Goal: Task Accomplishment & Management: Use online tool/utility

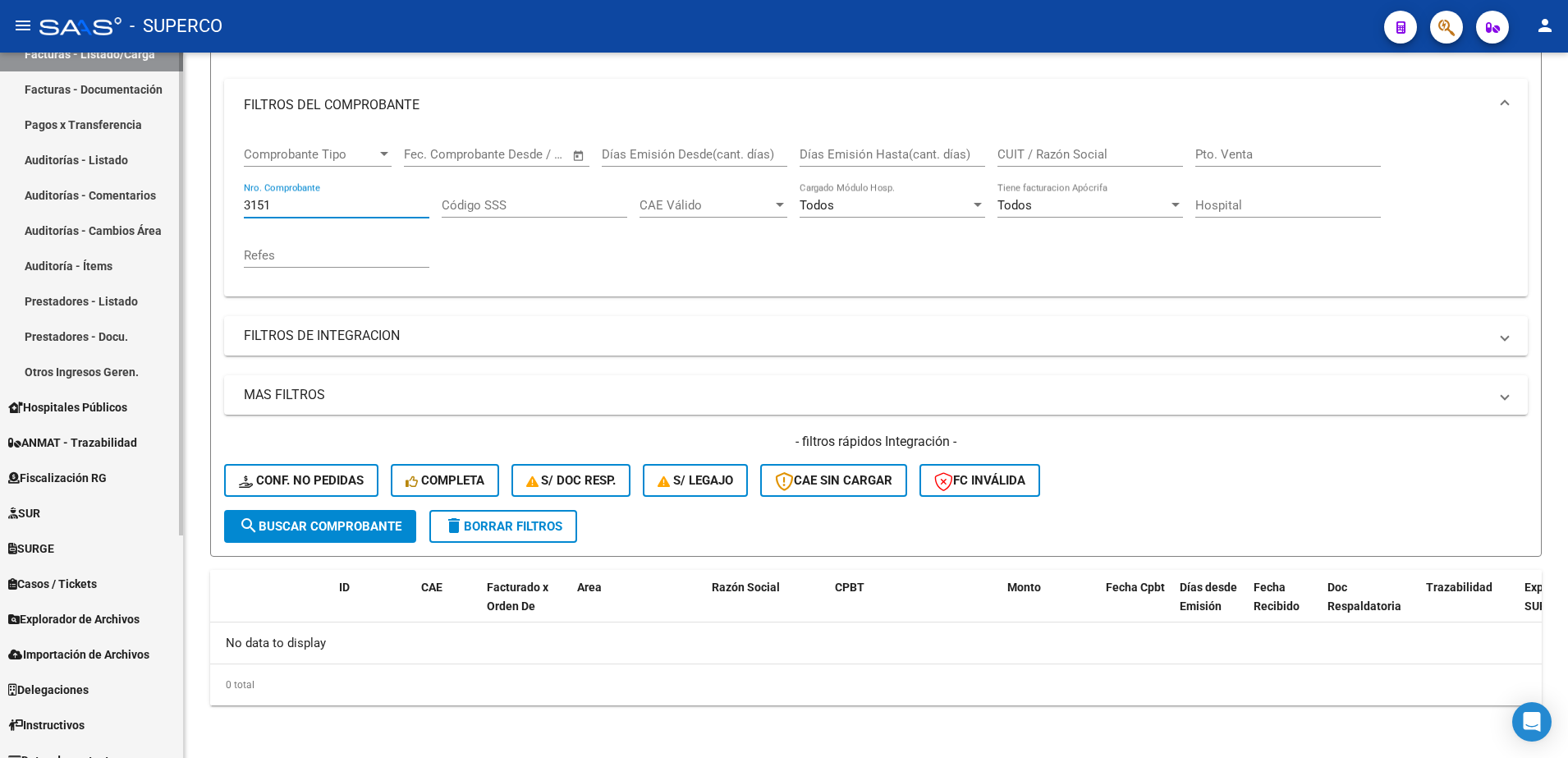
scroll to position [308, 0]
click at [82, 437] on span "ANMAT - Trazabilidad" at bounding box center [73, 440] width 129 height 18
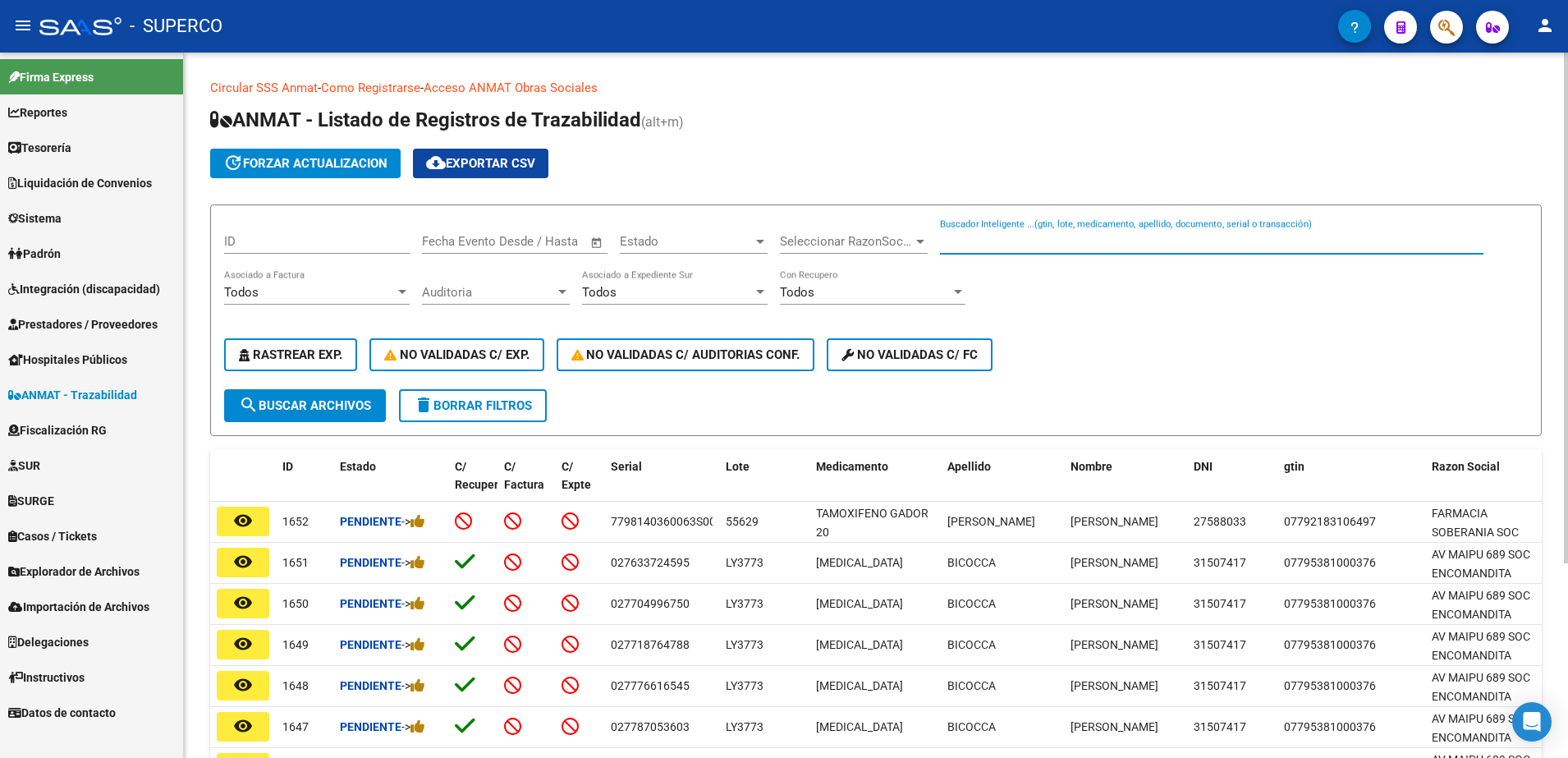
click at [1078, 244] on input "Buscador Inteligente ...(gtin, lote, medicamento, apellido, documento, serial o…" at bounding box center [1212, 242] width 543 height 15
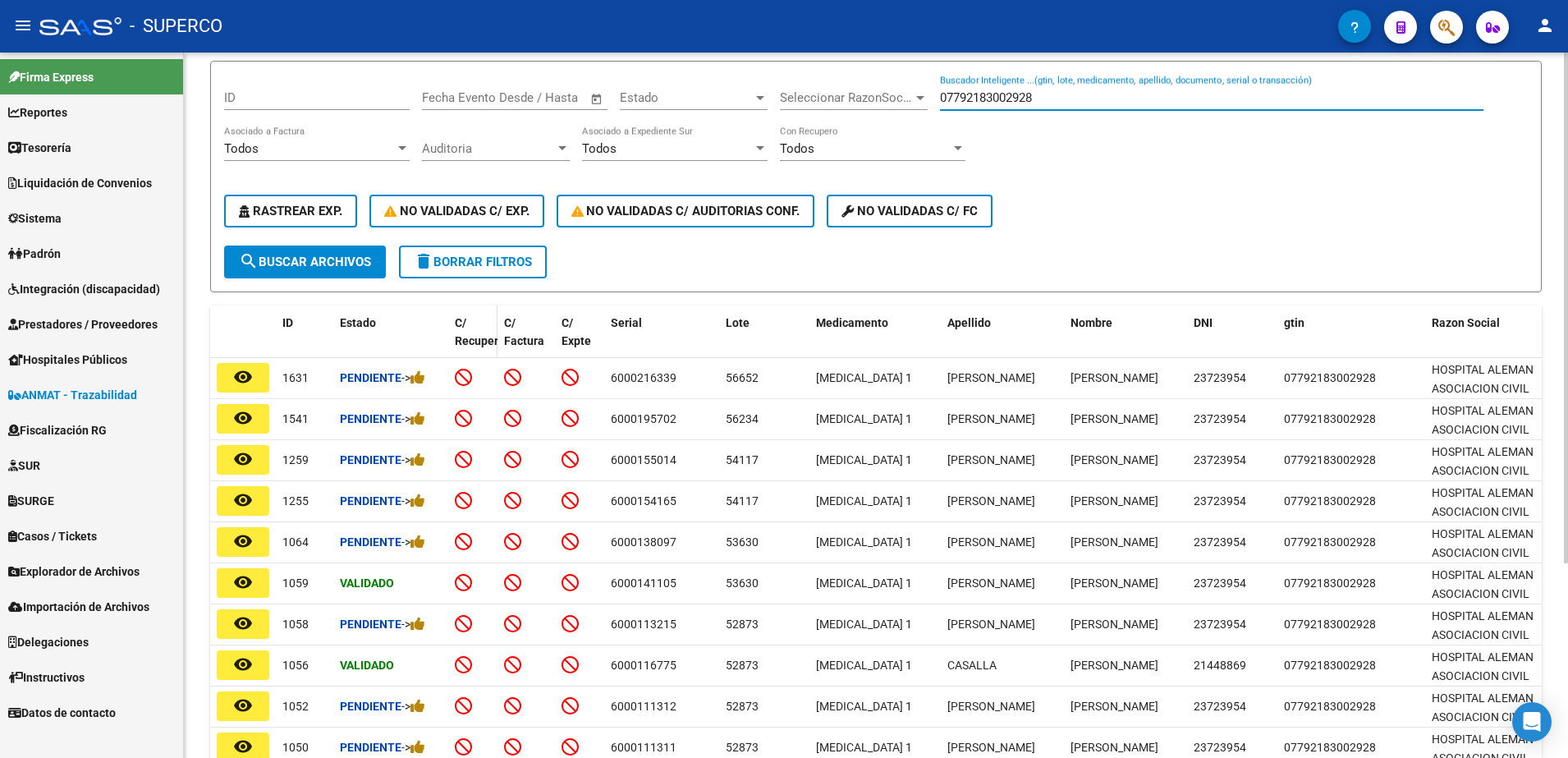
scroll to position [269, 0]
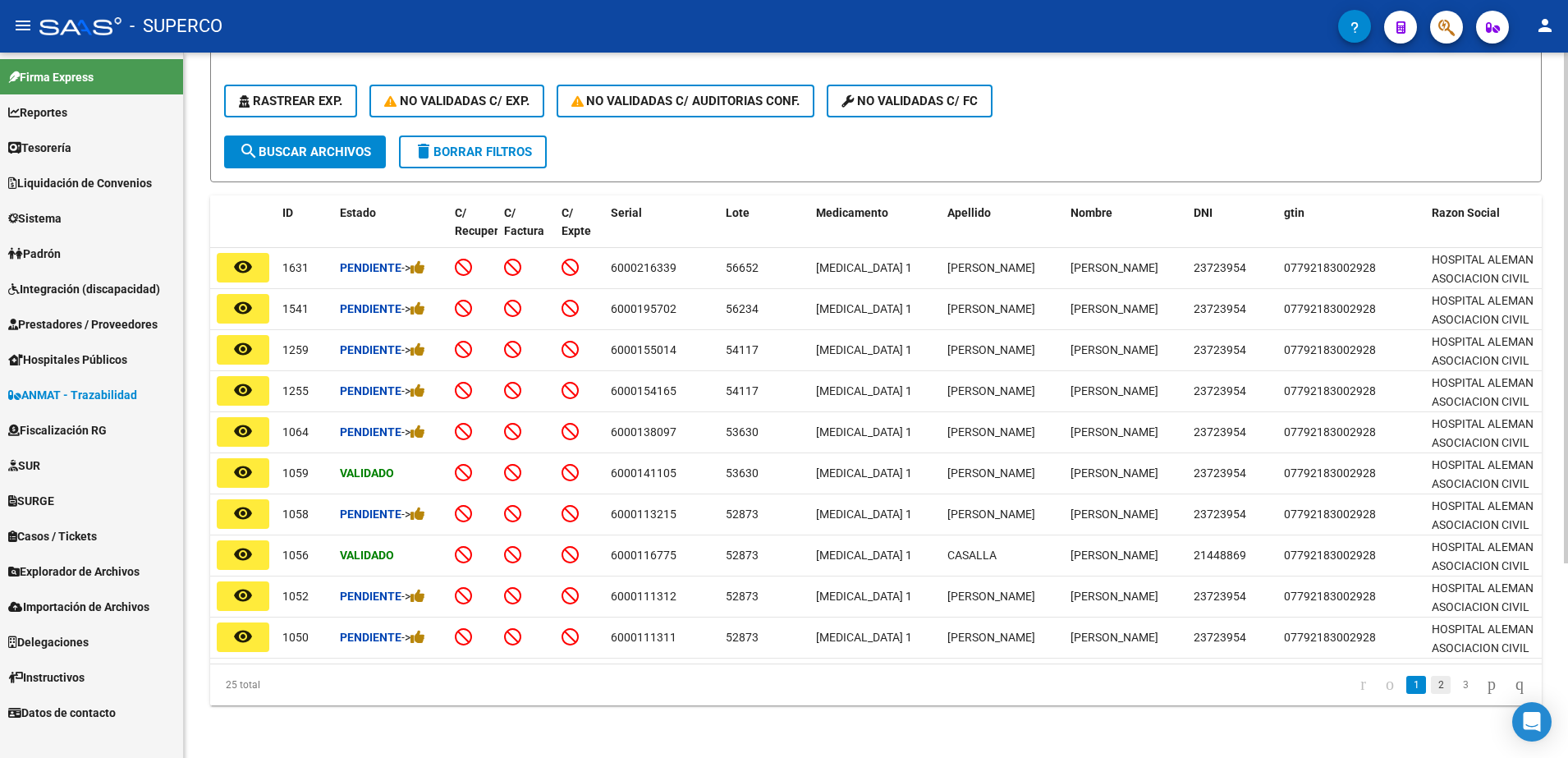
type input "07792183002928"
click at [1431, 683] on link "2" at bounding box center [1441, 685] width 20 height 18
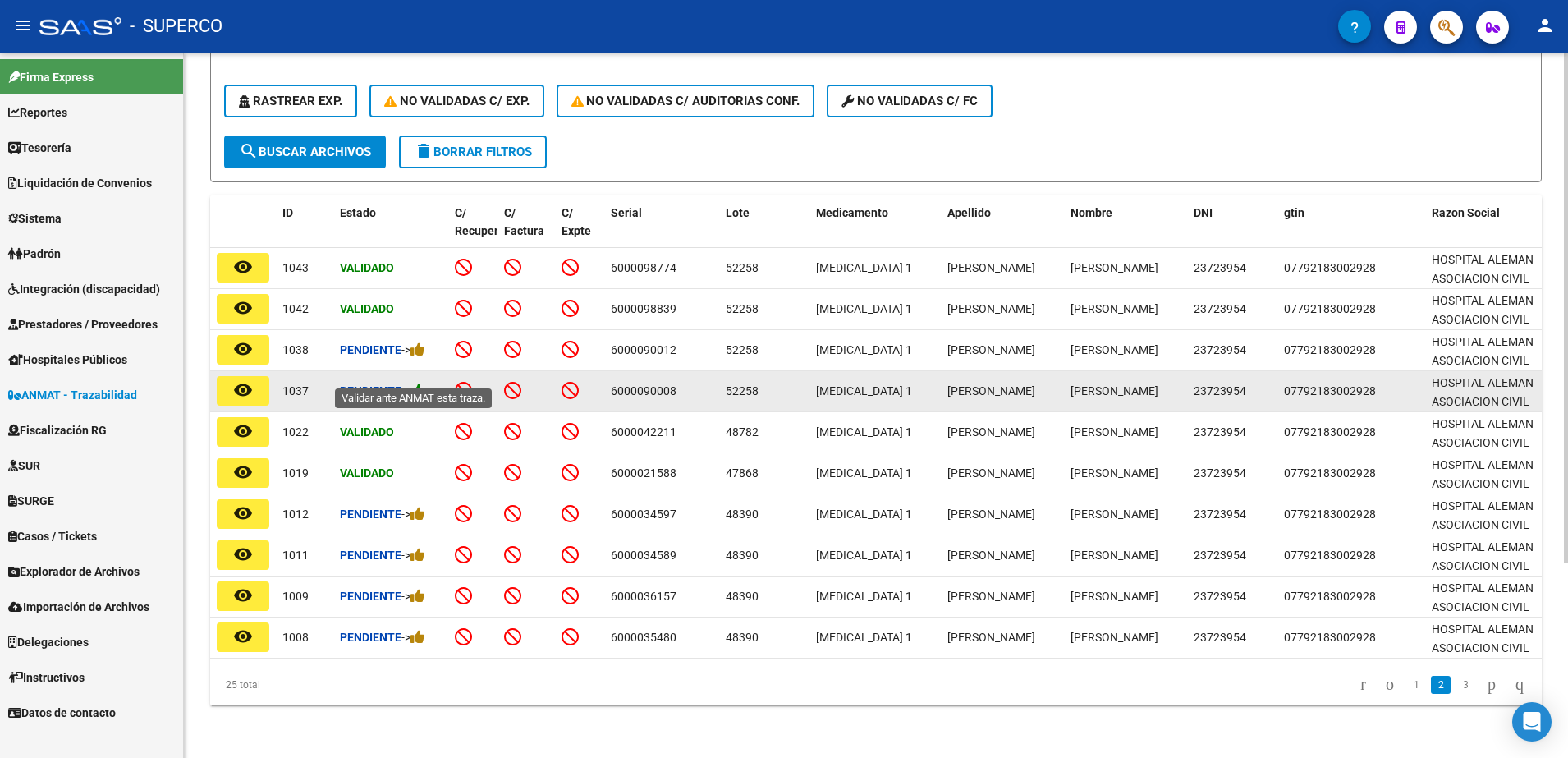
click at [423, 383] on icon at bounding box center [418, 390] width 15 height 16
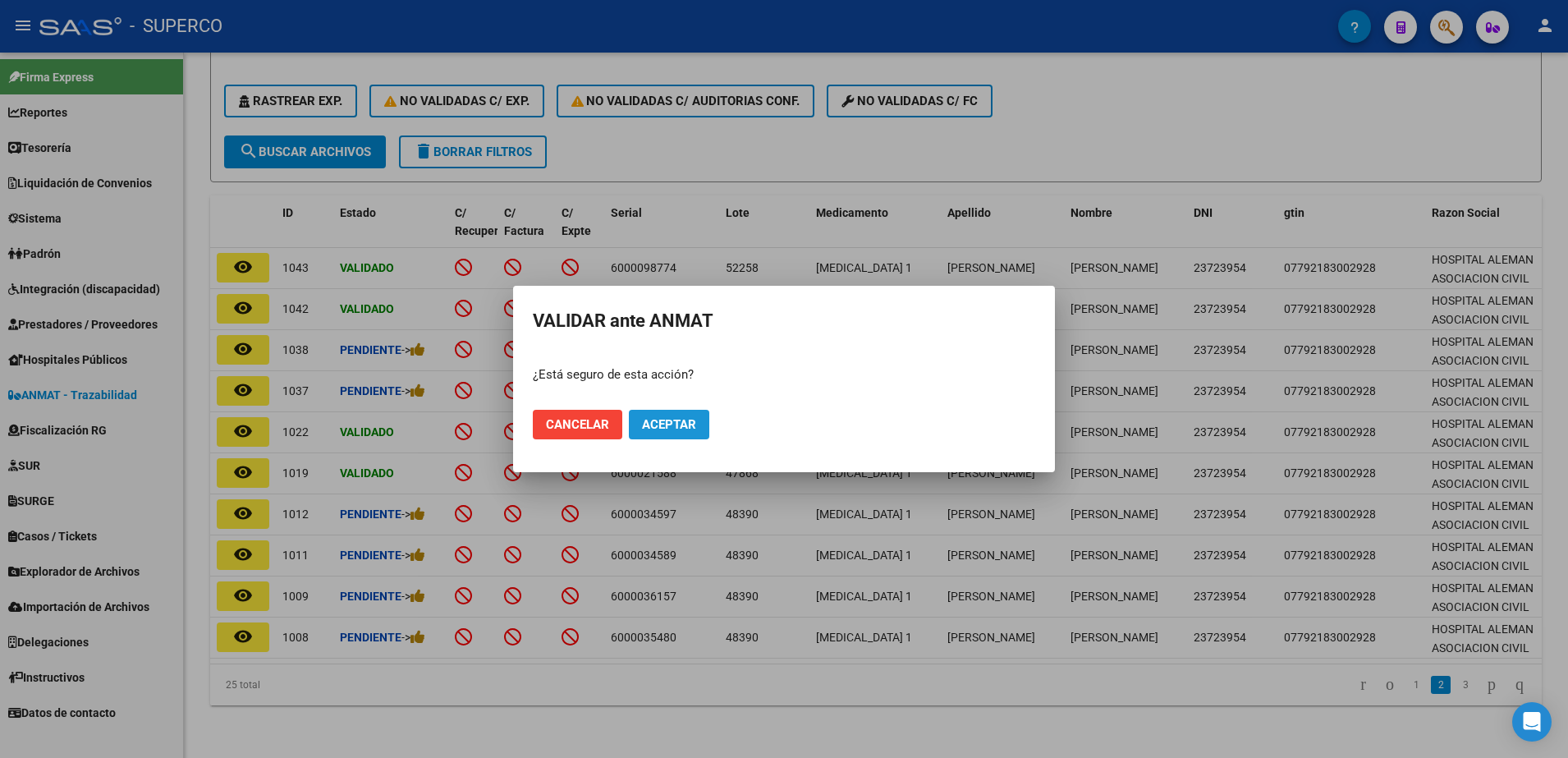
drag, startPoint x: 653, startPoint y: 422, endPoint x: 630, endPoint y: 407, distance: 27.5
click at [654, 423] on span "Aceptar" at bounding box center [668, 425] width 54 height 15
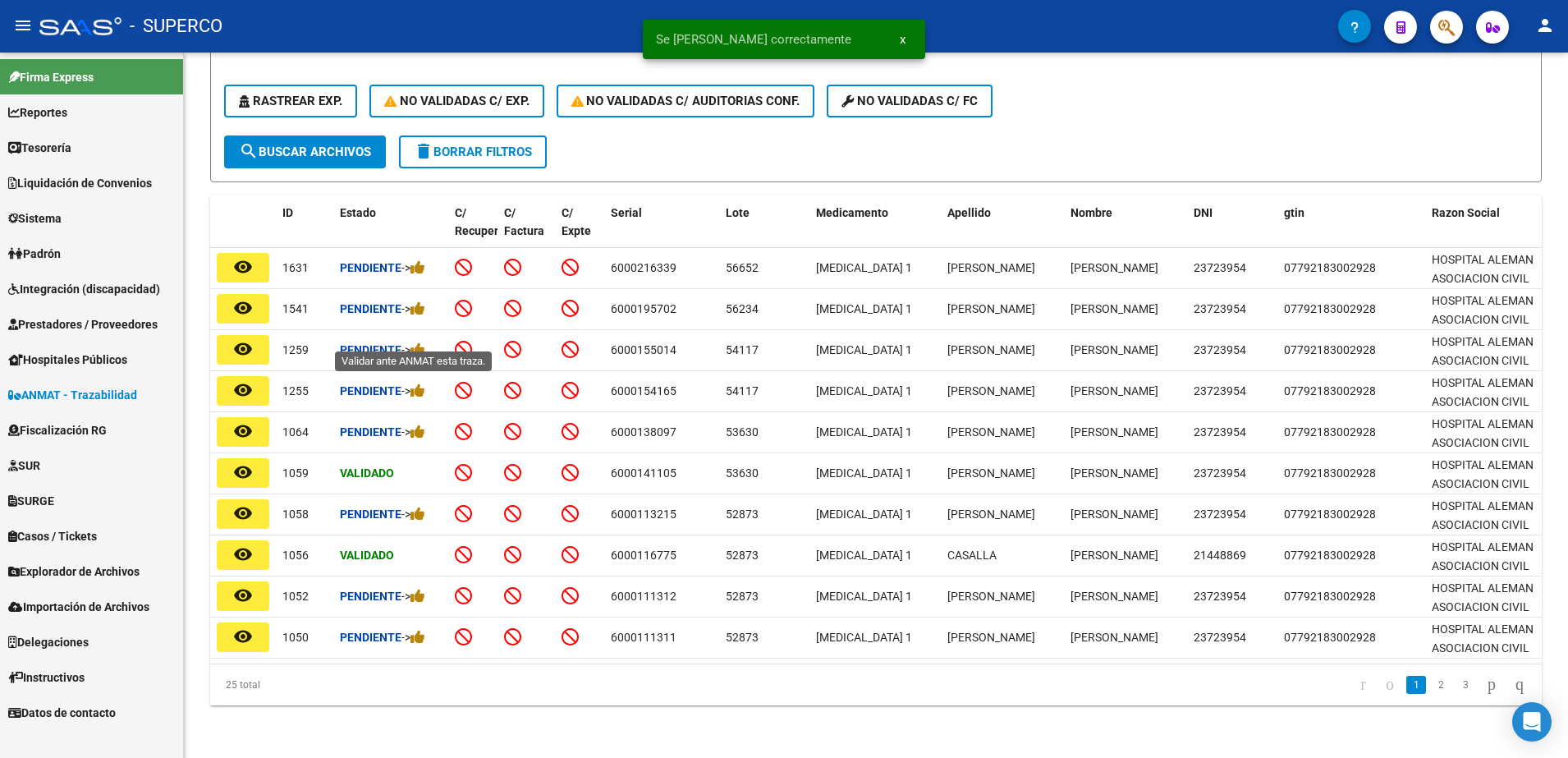
click at [421, 341] on icon at bounding box center [418, 349] width 15 height 16
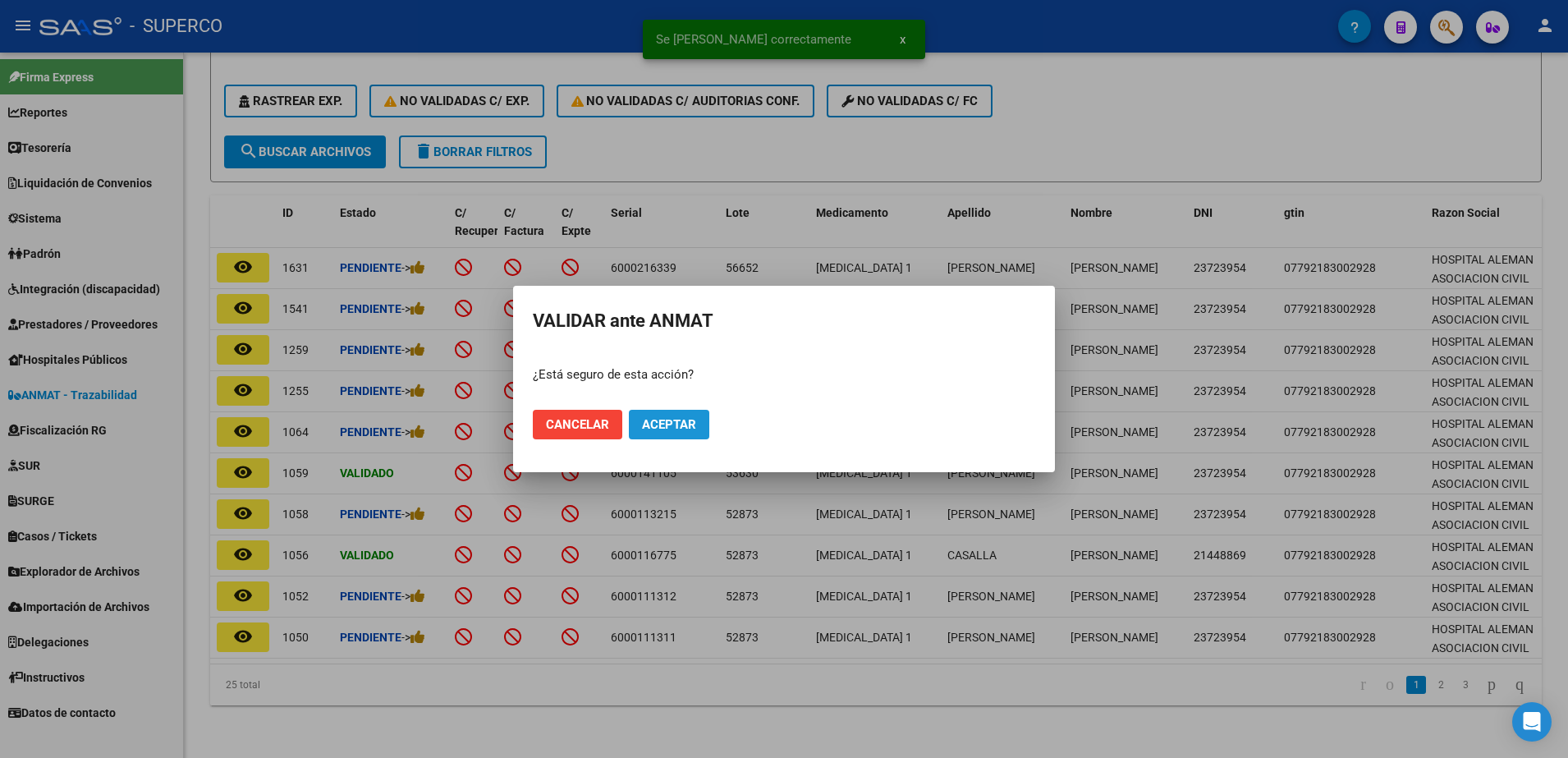
click at [672, 424] on span "Aceptar" at bounding box center [668, 425] width 54 height 15
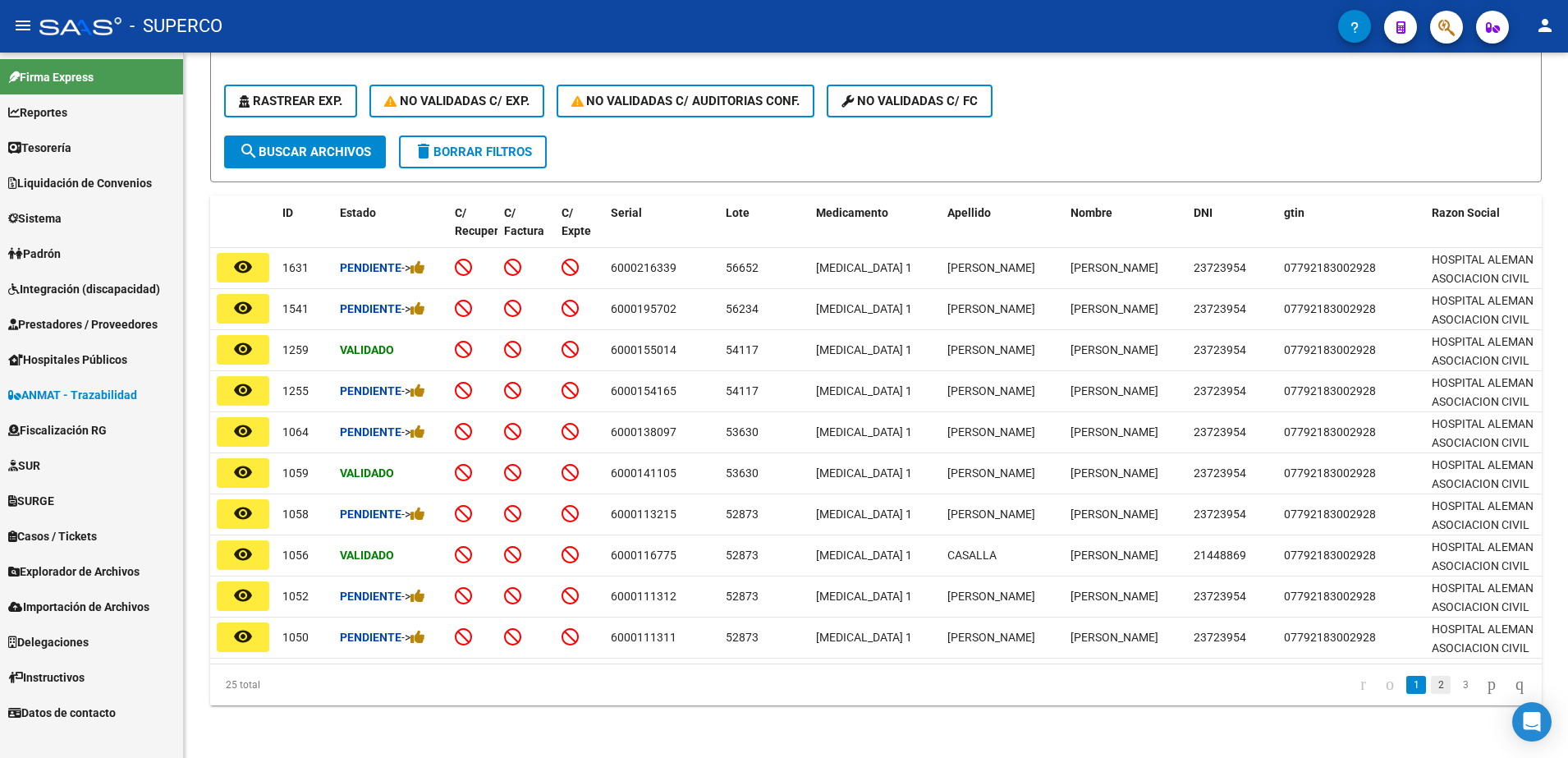
click at [1431, 683] on link "2" at bounding box center [1441, 685] width 20 height 18
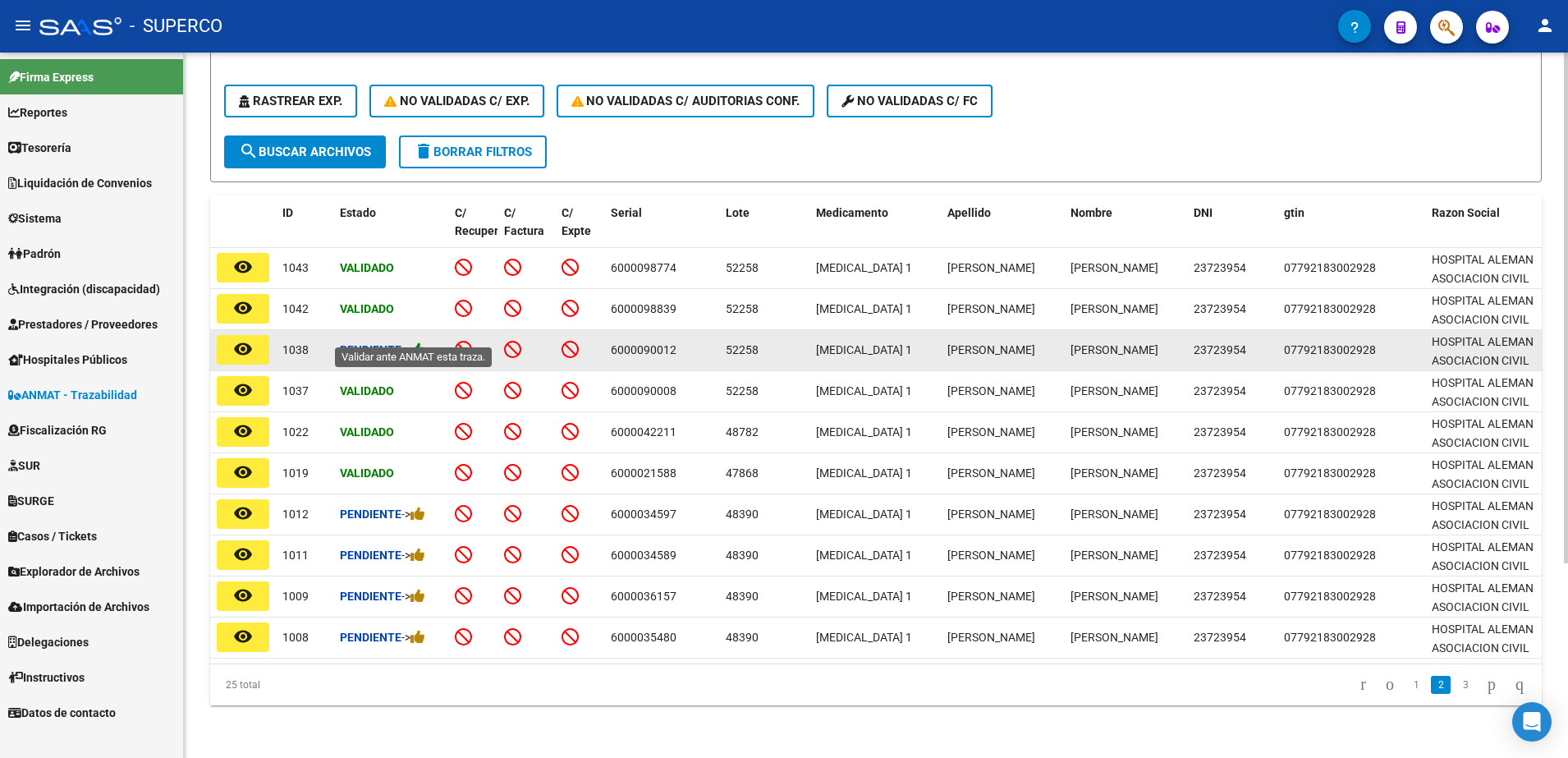
click at [422, 341] on icon at bounding box center [418, 349] width 15 height 16
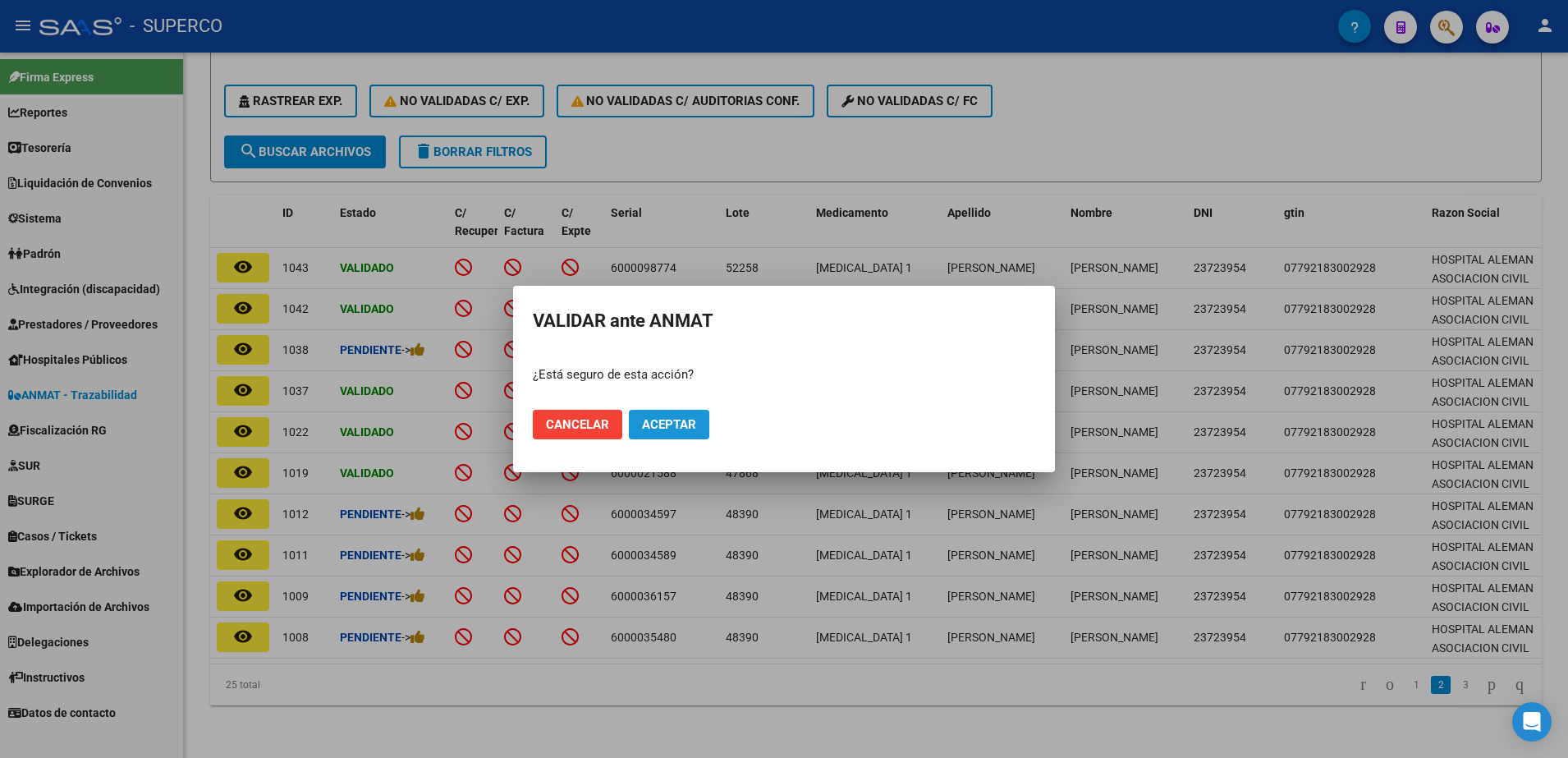
click at [668, 427] on span "Aceptar" at bounding box center [668, 425] width 54 height 15
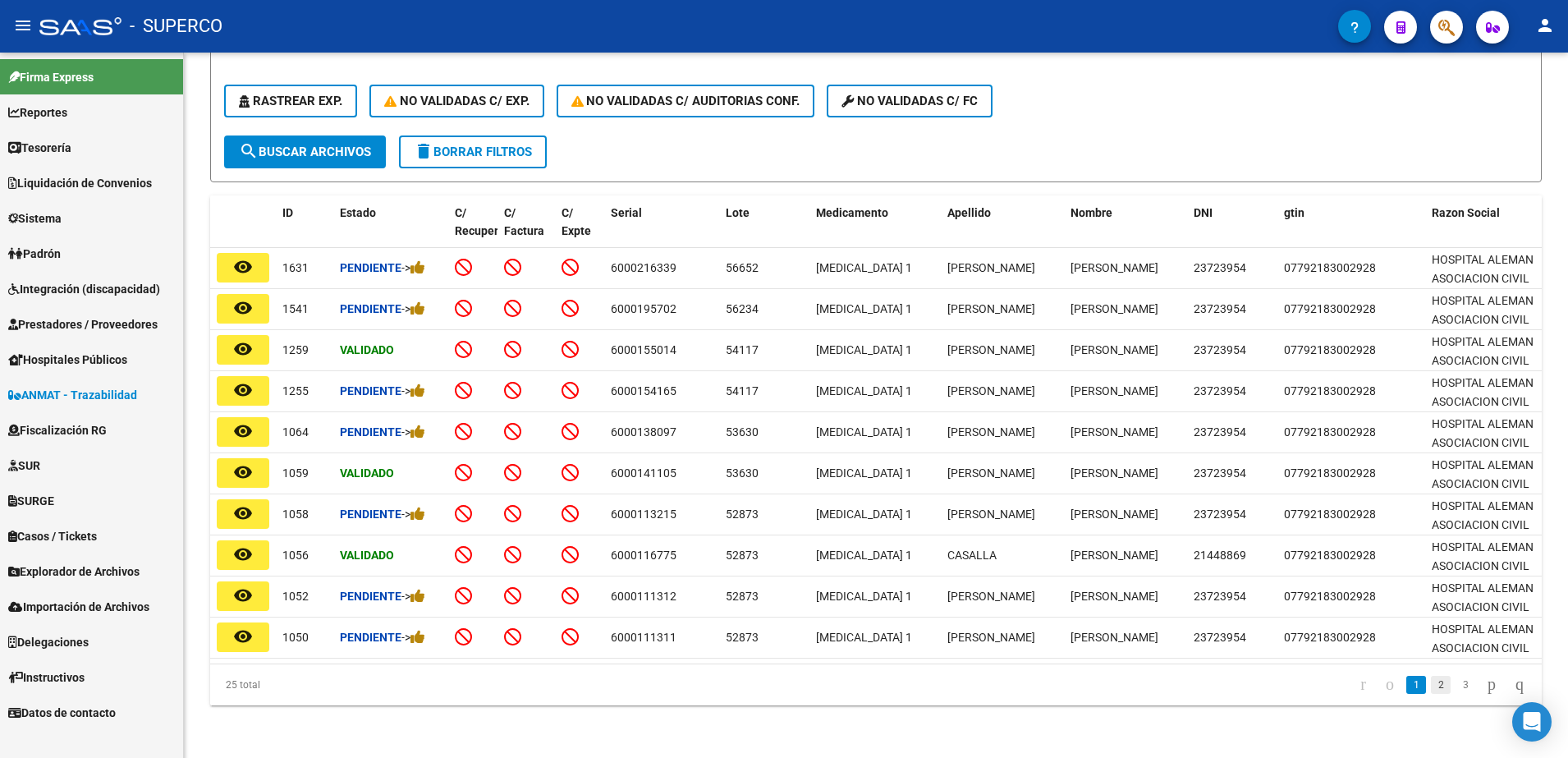
click at [1431, 686] on link "2" at bounding box center [1441, 685] width 20 height 18
